Goal: Information Seeking & Learning: Compare options

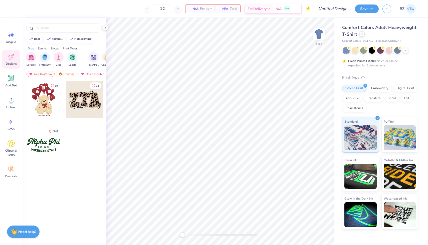
click at [361, 36] on div at bounding box center [362, 34] width 6 height 6
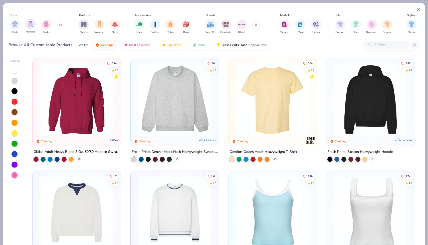
click at [30, 26] on img "filter for Hoodies" at bounding box center [31, 24] width 6 height 6
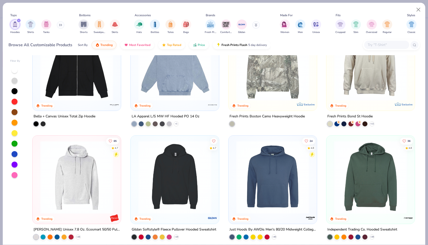
scroll to position [187, 0]
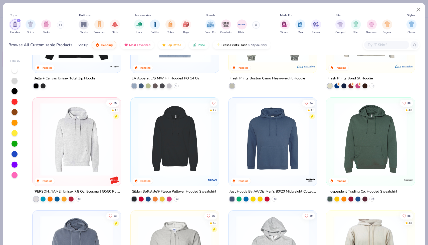
click at [196, 153] on img at bounding box center [175, 139] width 78 height 73
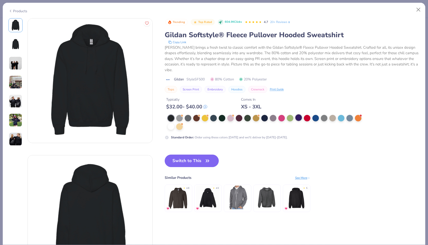
click at [297, 118] on div at bounding box center [298, 118] width 7 height 7
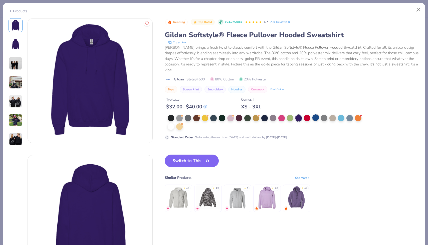
click at [315, 119] on div at bounding box center [315, 118] width 7 height 7
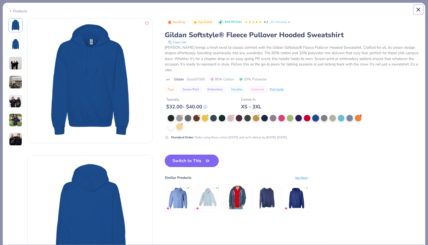
click at [418, 11] on button "Close" at bounding box center [418, 10] width 10 height 10
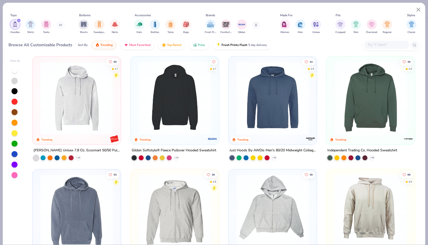
scroll to position [262, 0]
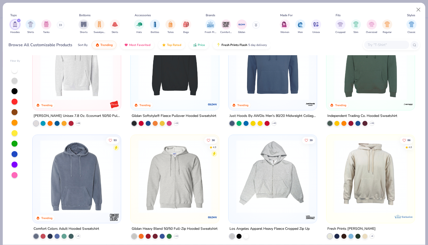
click at [89, 193] on img at bounding box center [77, 176] width 78 height 73
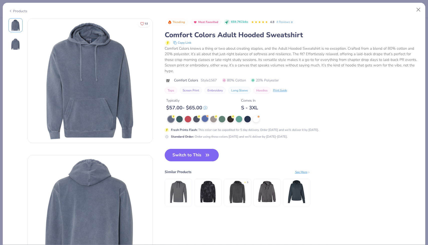
click at [204, 123] on div at bounding box center [266, 119] width 197 height 7
click at [205, 119] on div at bounding box center [205, 119] width 7 height 7
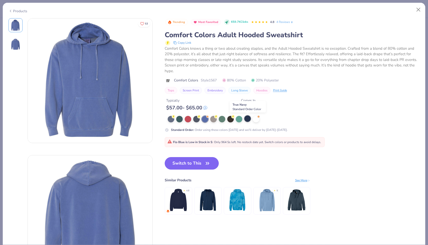
click at [249, 119] on div at bounding box center [247, 119] width 7 height 7
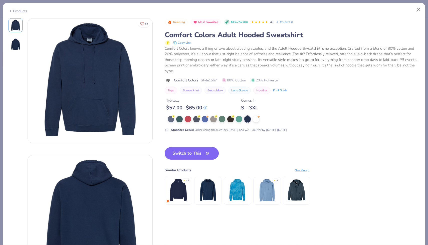
click at [206, 156] on icon "button" at bounding box center [207, 153] width 7 height 7
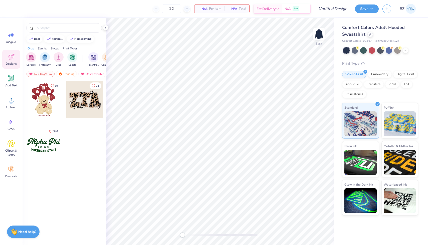
click at [367, 41] on span "# 1567" at bounding box center [367, 41] width 9 height 4
copy span "1567"
